Goal: Use online tool/utility: Utilize a website feature to perform a specific function

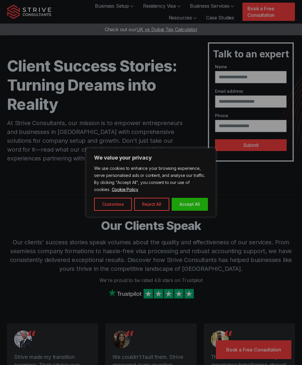
click at [204, 201] on button "Accept All" at bounding box center [189, 204] width 36 height 13
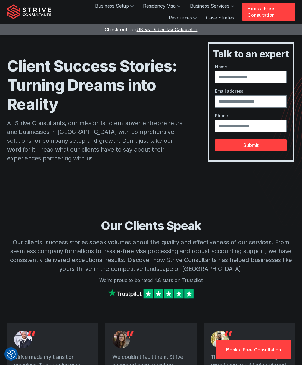
click at [178, 32] on span "UK vs Dubai Tax Calculator" at bounding box center [166, 30] width 61 height 6
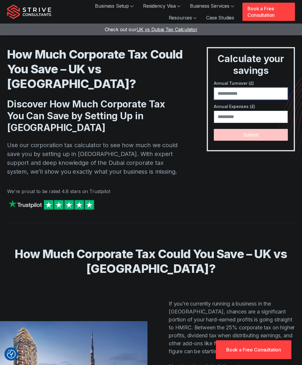
click at [281, 92] on input "number" at bounding box center [251, 93] width 74 height 12
type input "*****"
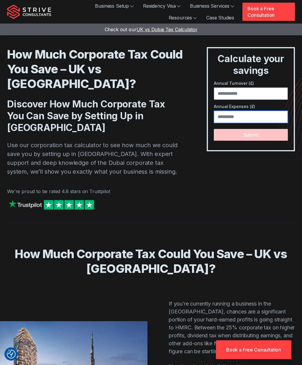
click at [276, 114] on input "number" at bounding box center [251, 117] width 74 height 12
type input "*****"
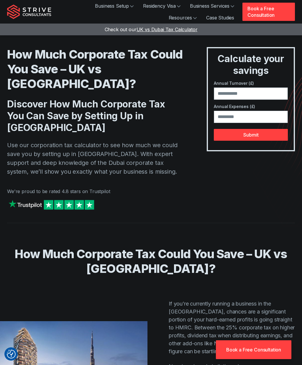
click at [258, 135] on button "Submit" at bounding box center [251, 135] width 74 height 12
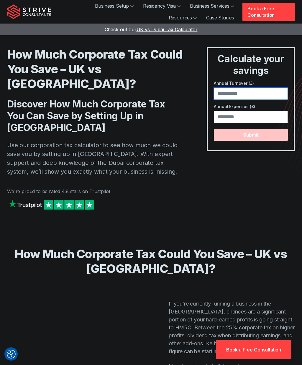
click at [270, 88] on input "number" at bounding box center [251, 93] width 74 height 12
type input "*****"
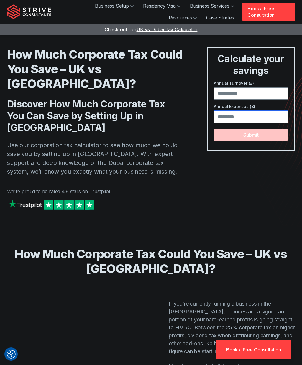
click at [272, 119] on input "number" at bounding box center [251, 117] width 74 height 12
type input "*****"
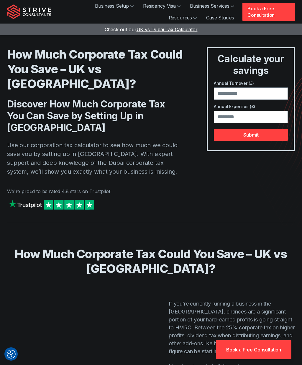
click at [271, 136] on button "Submit" at bounding box center [251, 135] width 74 height 12
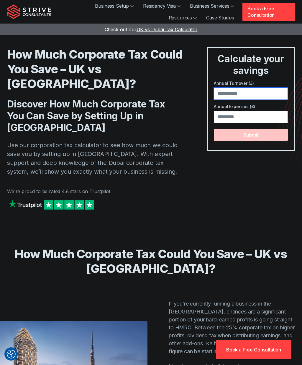
click at [268, 87] on input "number" at bounding box center [251, 93] width 74 height 12
type input "******"
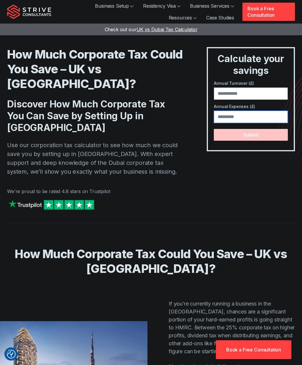
click at [274, 113] on input "number" at bounding box center [251, 117] width 74 height 12
type input "*****"
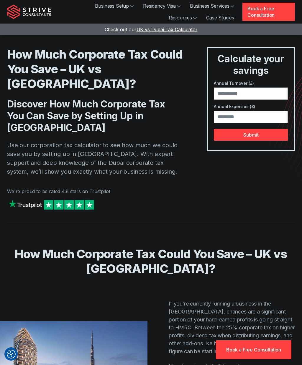
click at [270, 137] on button "Submit" at bounding box center [251, 135] width 74 height 12
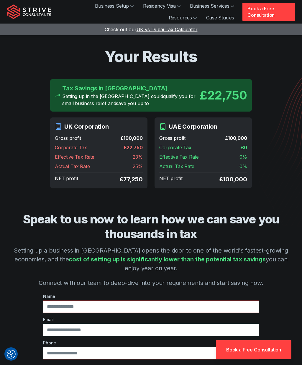
click at [38, 12] on img "Strive Consultants" at bounding box center [29, 11] width 44 height 15
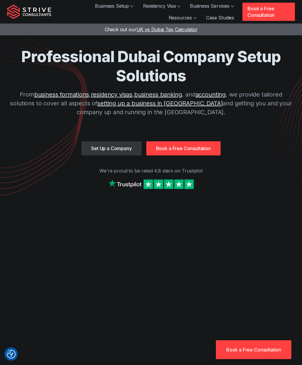
click at [224, 7] on link "Business Services" at bounding box center [212, 6] width 54 height 12
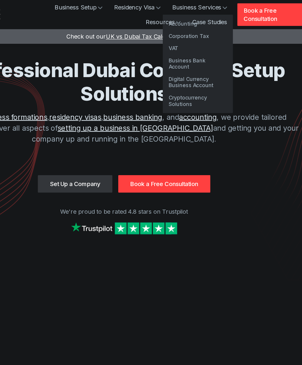
click at [182, 32] on link "Corporation Tax" at bounding box center [210, 29] width 57 height 10
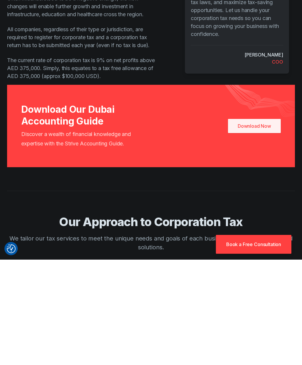
scroll to position [344, 0]
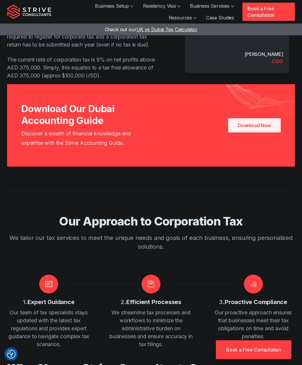
click at [297, 140] on div "Download Our Dubai Accounting Guide Discover a wealth of financial knowledge an…" at bounding box center [151, 125] width 302 height 82
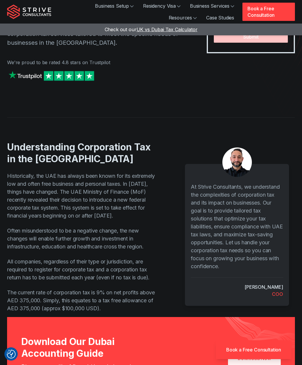
scroll to position [0, 0]
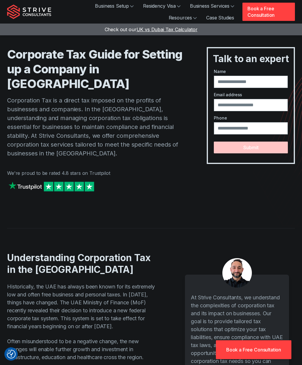
click at [225, 6] on link "Business Services" at bounding box center [212, 6] width 54 height 12
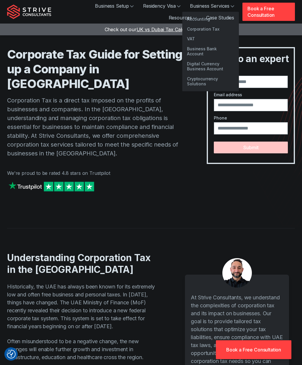
click at [228, 47] on link "Business Bank Account" at bounding box center [210, 51] width 57 height 15
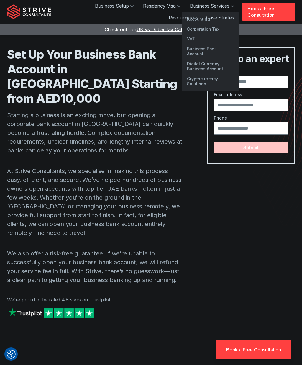
click at [219, 8] on link "Business Services" at bounding box center [212, 6] width 54 height 12
click at [240, 209] on div "Talk to an expert Name Email address Phone Submit" at bounding box center [250, 189] width 88 height 284
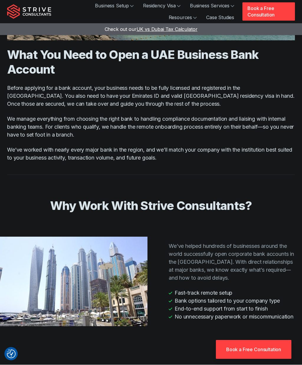
scroll to position [1522, 0]
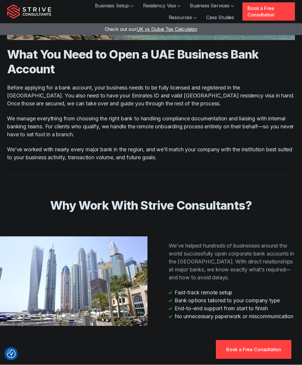
click at [294, 175] on div "Why Work With Strive Consultants? We’ve helped hundreds of businesses around th…" at bounding box center [150, 262] width 287 height 175
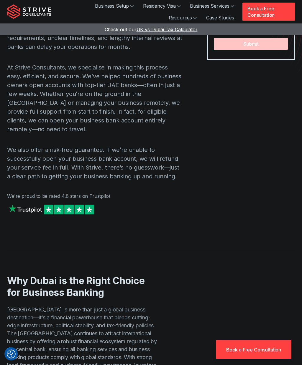
scroll to position [0, 0]
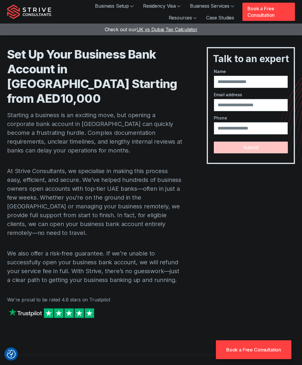
click at [207, 3] on link "Business Services" at bounding box center [212, 6] width 54 height 12
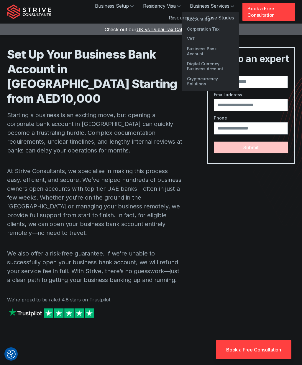
click at [132, 4] on link "Business Setup" at bounding box center [114, 6] width 48 height 12
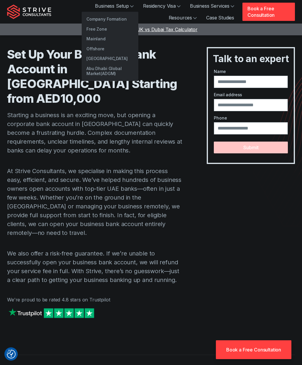
click at [123, 57] on link "Abu Dhabi Mainland" at bounding box center [110, 59] width 57 height 10
